Goal: Browse casually

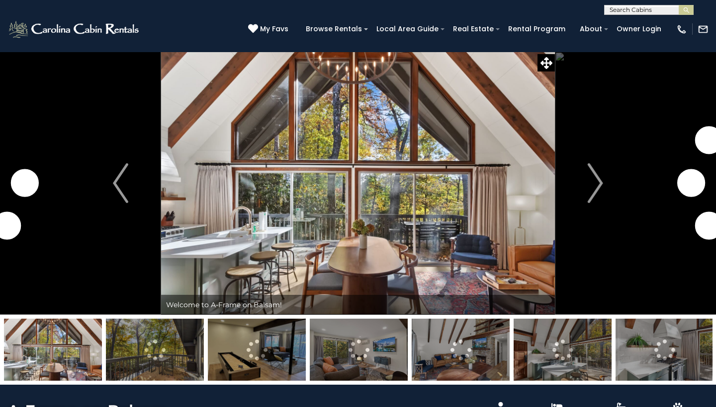
click at [586, 183] on button "Next" at bounding box center [595, 183] width 81 height 263
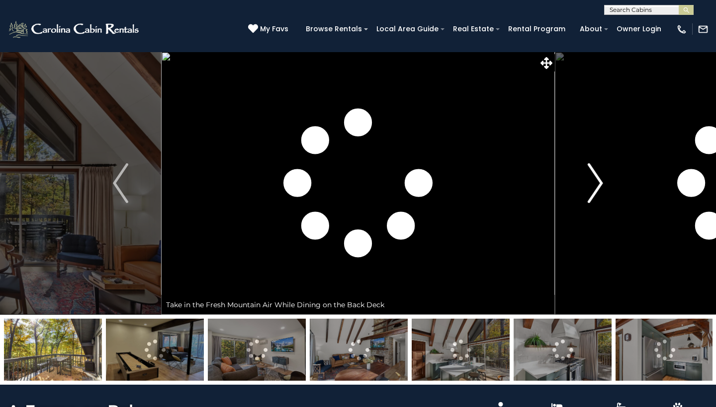
click at [594, 183] on img "Next" at bounding box center [594, 183] width 15 height 40
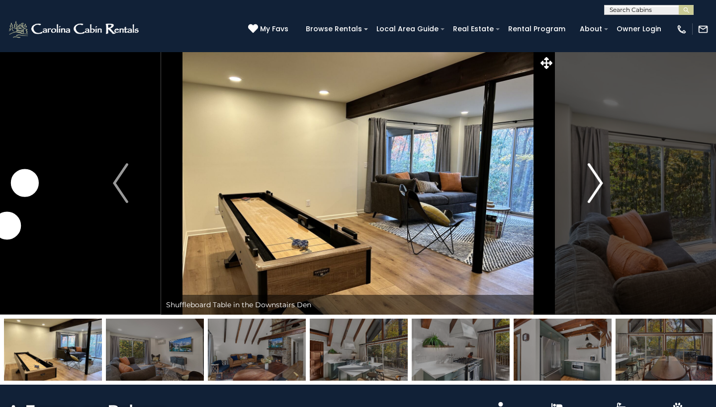
click at [601, 183] on img "Next" at bounding box center [594, 183] width 15 height 40
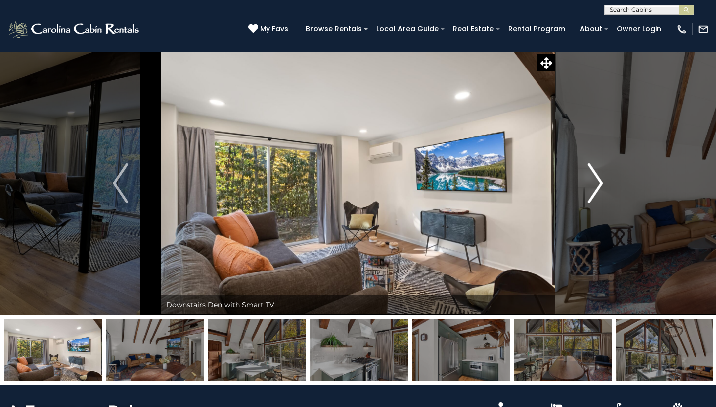
click at [601, 183] on img "Next" at bounding box center [594, 183] width 15 height 40
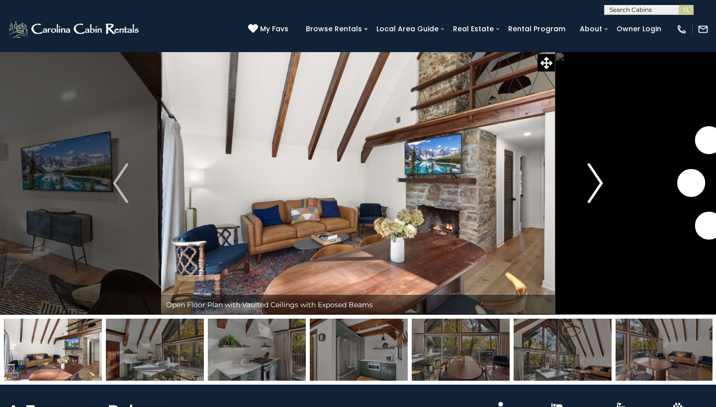
click at [601, 183] on img "Next" at bounding box center [594, 183] width 15 height 40
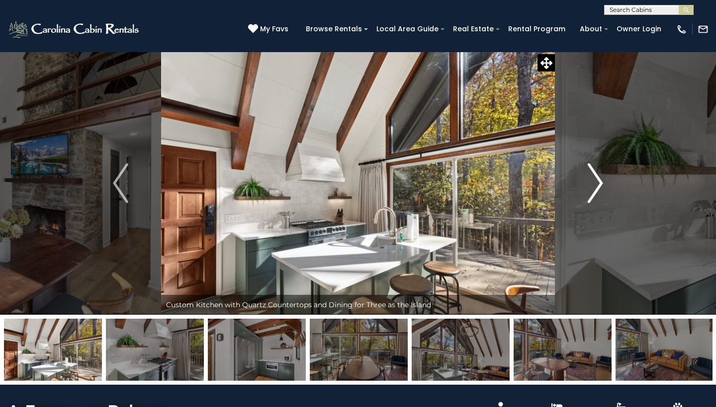
click at [601, 183] on img "Next" at bounding box center [594, 183] width 15 height 40
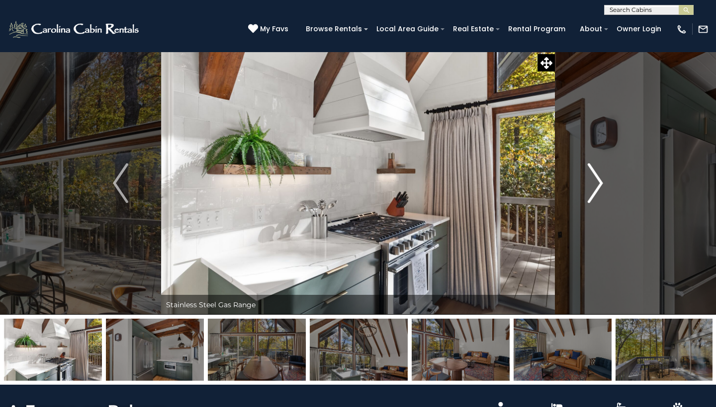
click at [601, 183] on img "Next" at bounding box center [594, 183] width 15 height 40
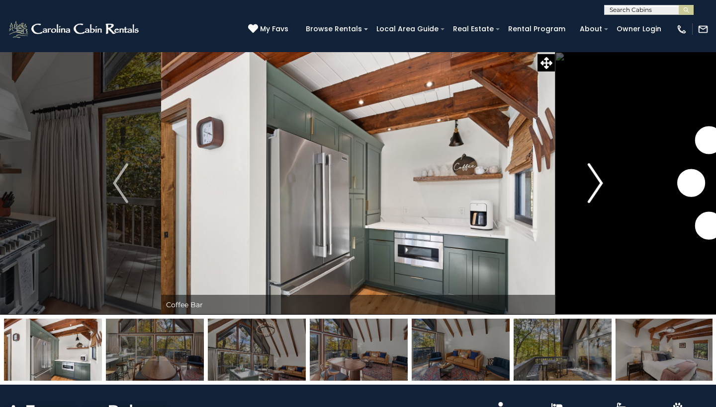
click at [601, 183] on img "Next" at bounding box center [594, 183] width 15 height 40
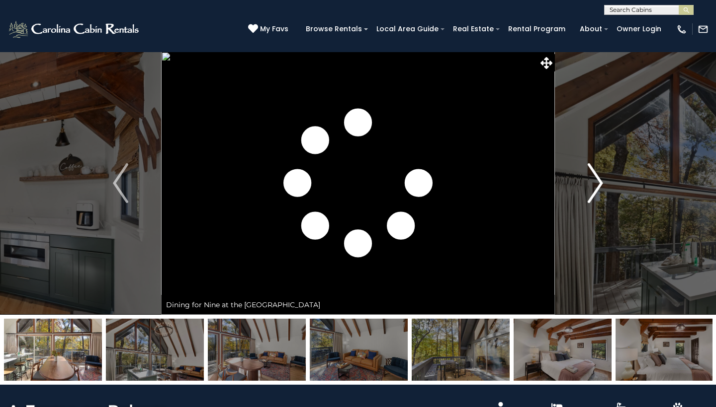
click at [601, 183] on img "Next" at bounding box center [594, 183] width 15 height 40
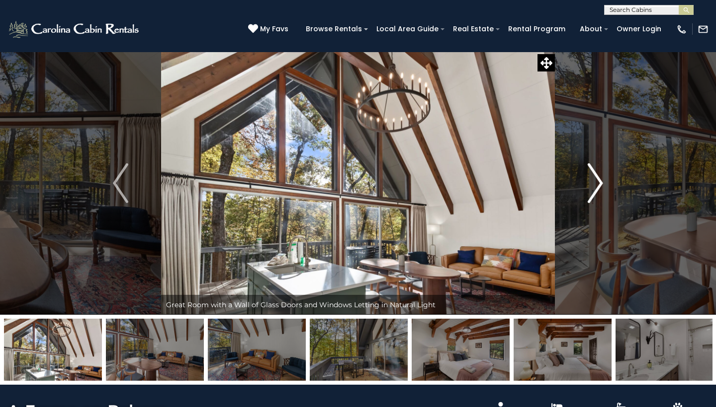
click at [601, 183] on img "Next" at bounding box center [594, 183] width 15 height 40
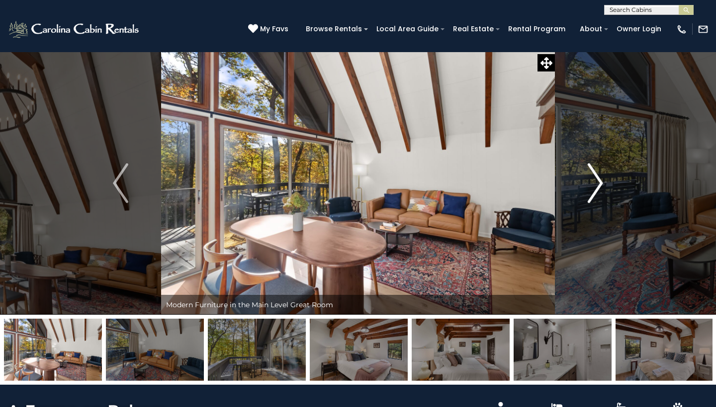
click at [601, 183] on img "Next" at bounding box center [594, 183] width 15 height 40
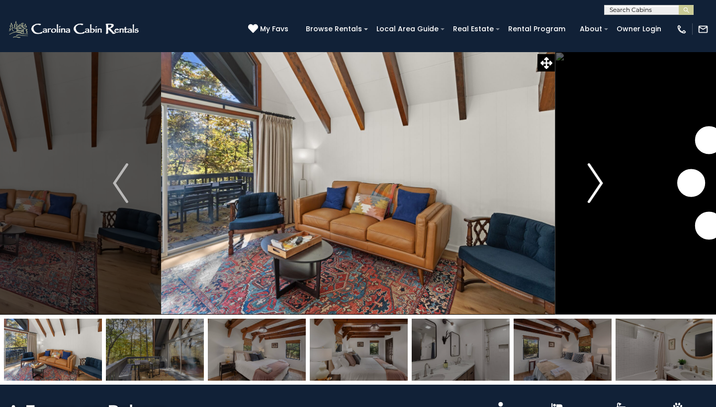
click at [601, 183] on img "Next" at bounding box center [594, 183] width 15 height 40
